Goal: Task Accomplishment & Management: Use online tool/utility

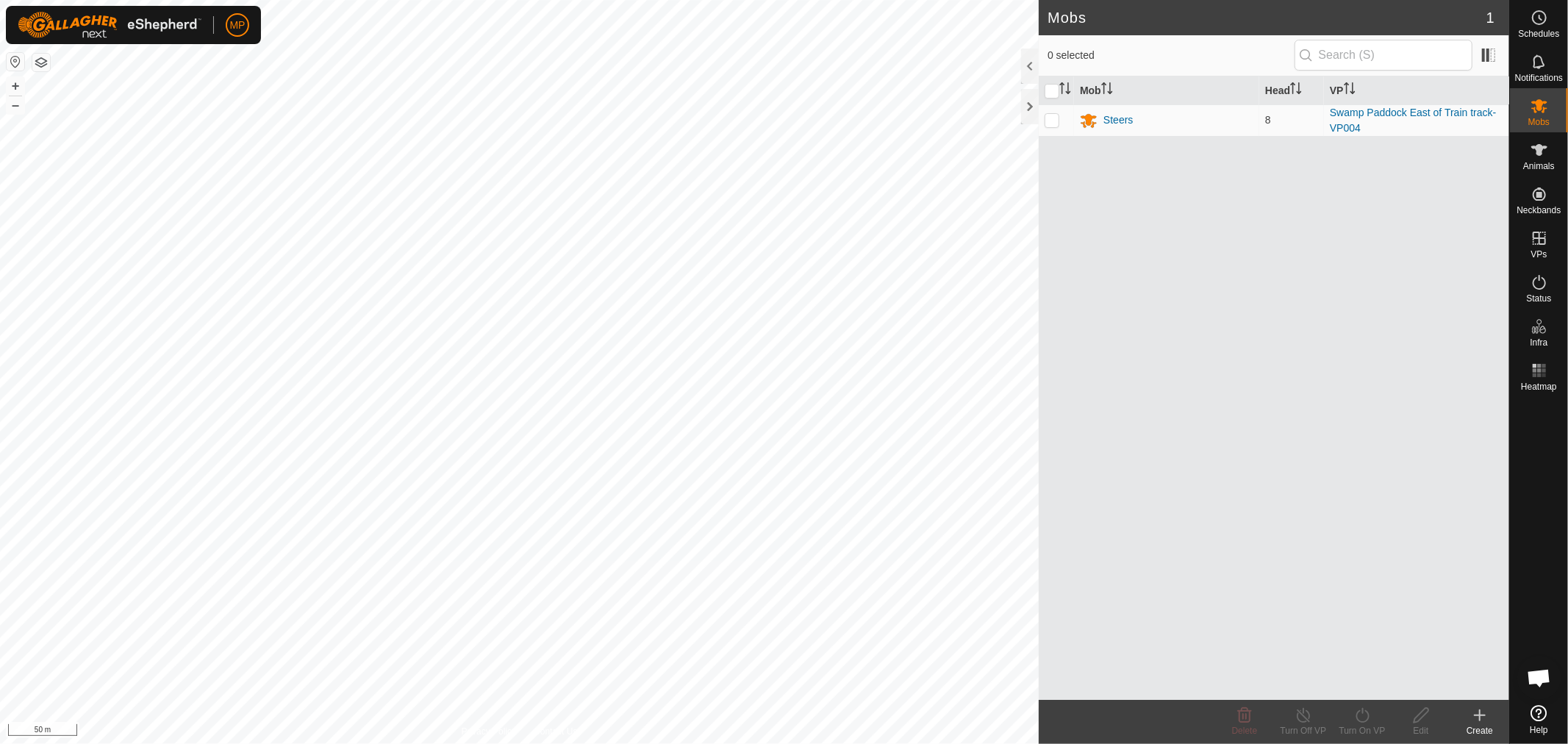
scroll to position [878, 0]
click at [1544, 150] on icon at bounding box center [1539, 150] width 18 height 18
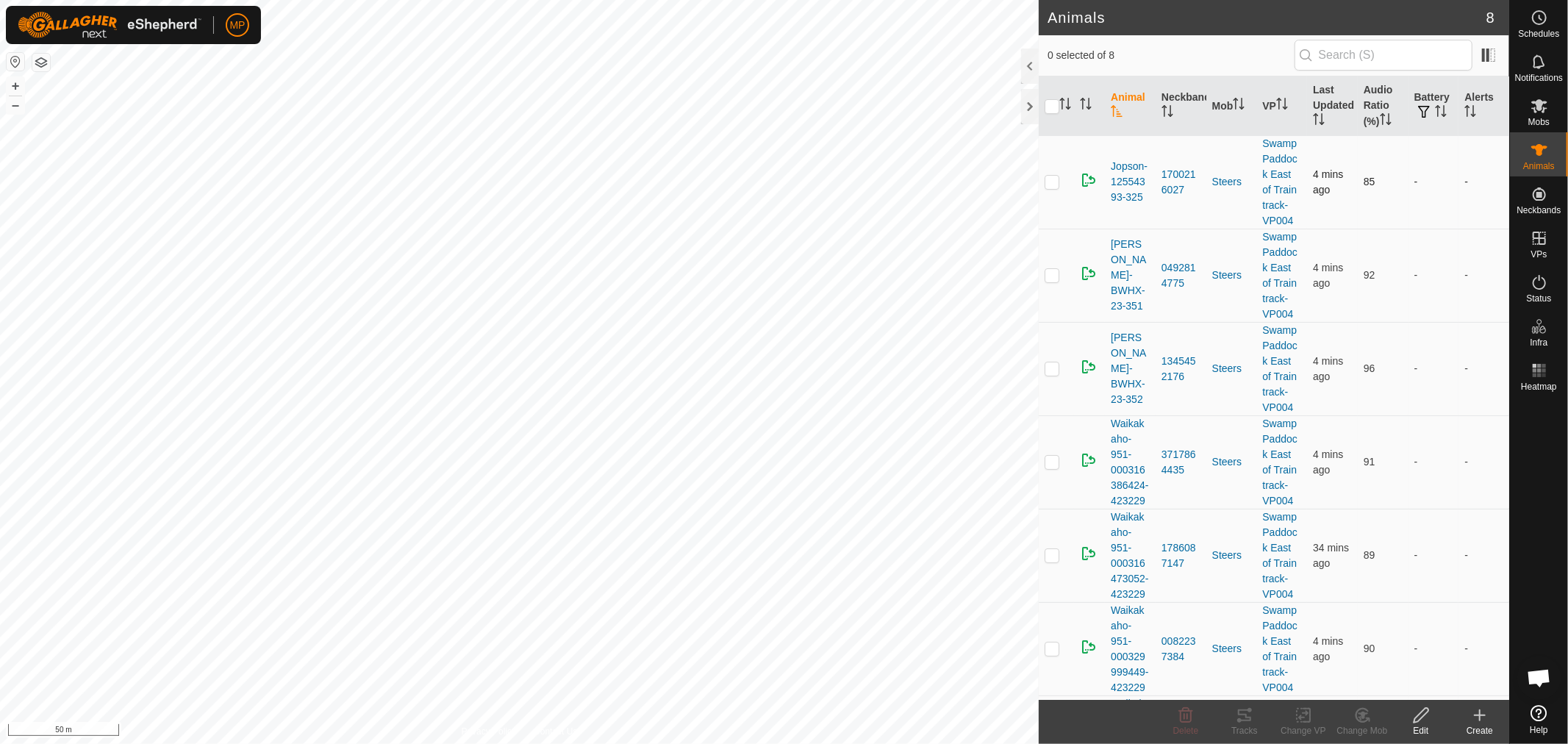
click at [1046, 185] on p-checkbox at bounding box center [1051, 182] width 15 height 12
checkbox input "true"
click at [1245, 720] on icon at bounding box center [1244, 715] width 13 height 12
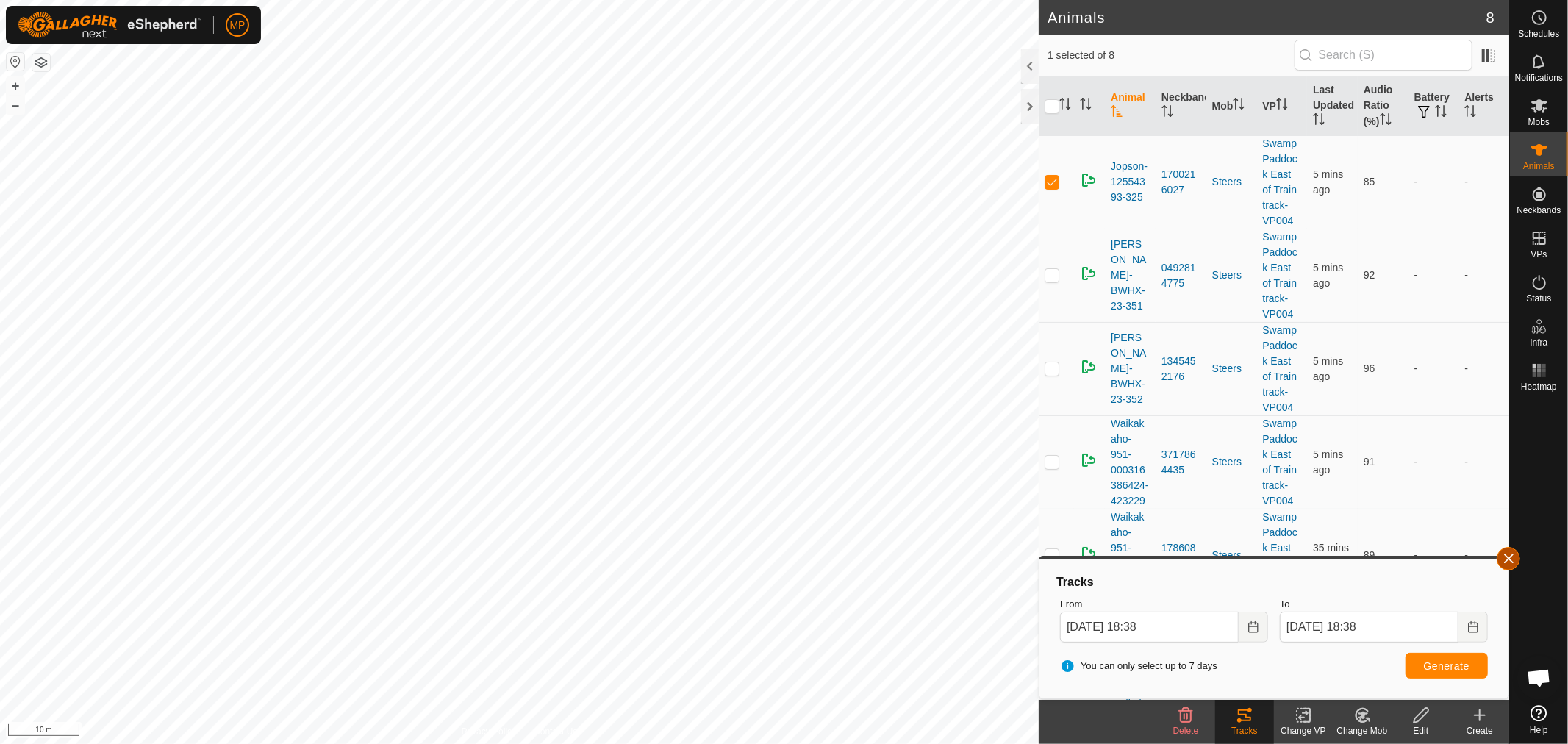
click at [1507, 551] on button "button" at bounding box center [1508, 559] width 24 height 24
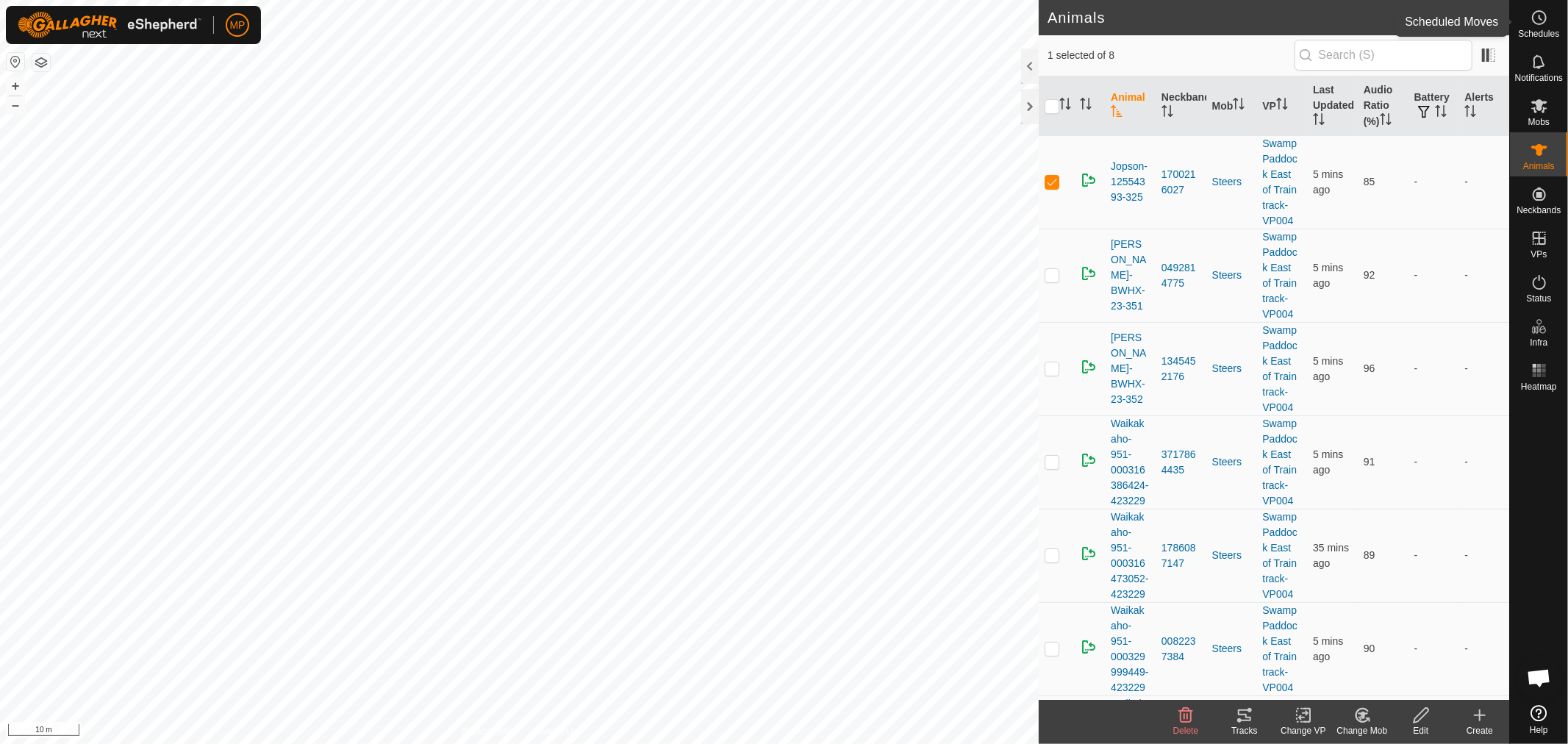
click at [1539, 16] on icon at bounding box center [1540, 18] width 2 height 4
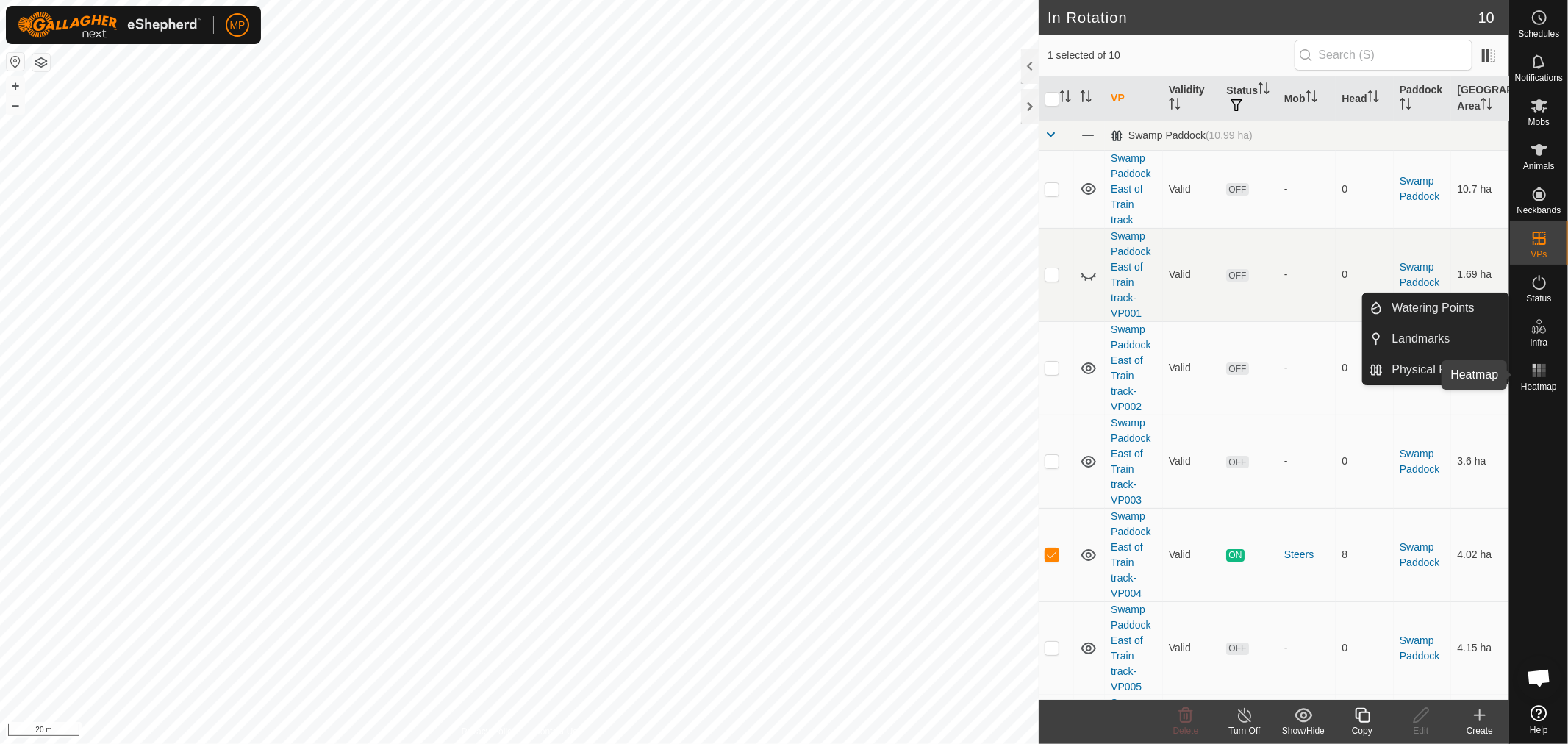
click at [1536, 371] on rect at bounding box center [1534, 370] width 4 height 4
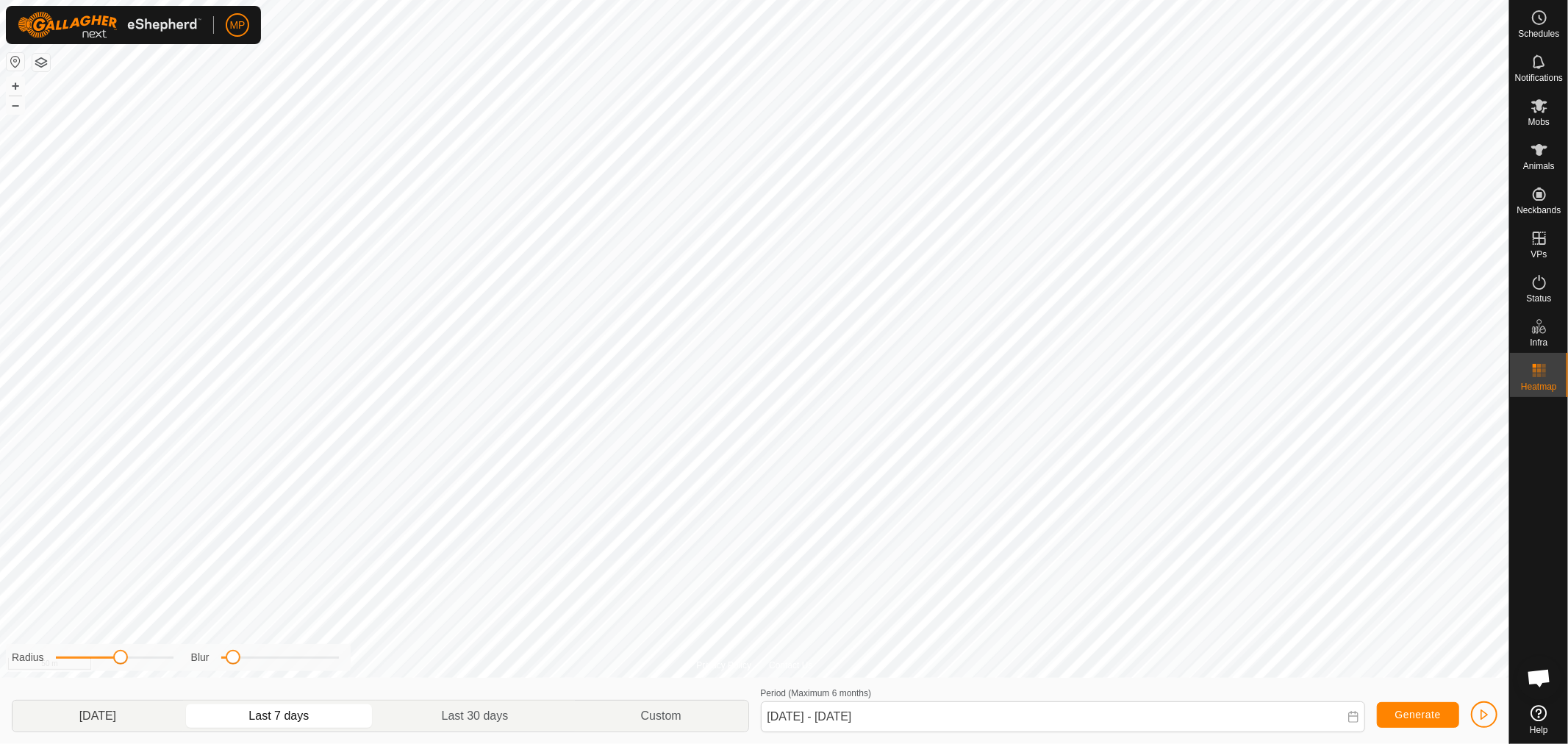
click at [115, 712] on p-togglebutton "[DATE]" at bounding box center [97, 716] width 170 height 31
type input "[DATE] - [DATE]"
